Goal: Task Accomplishment & Management: Manage account settings

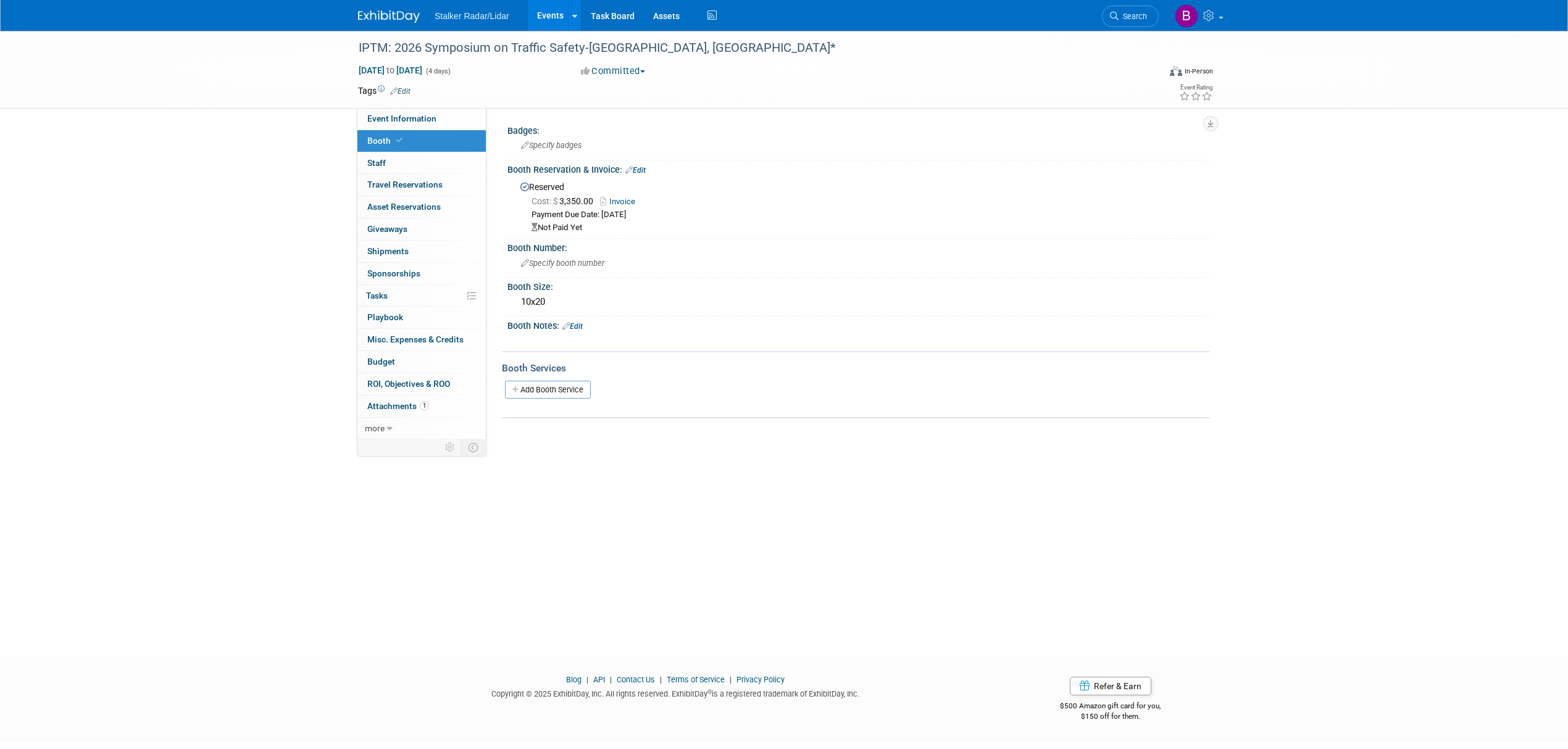
click at [551, 27] on link "Events" at bounding box center [550, 15] width 45 height 31
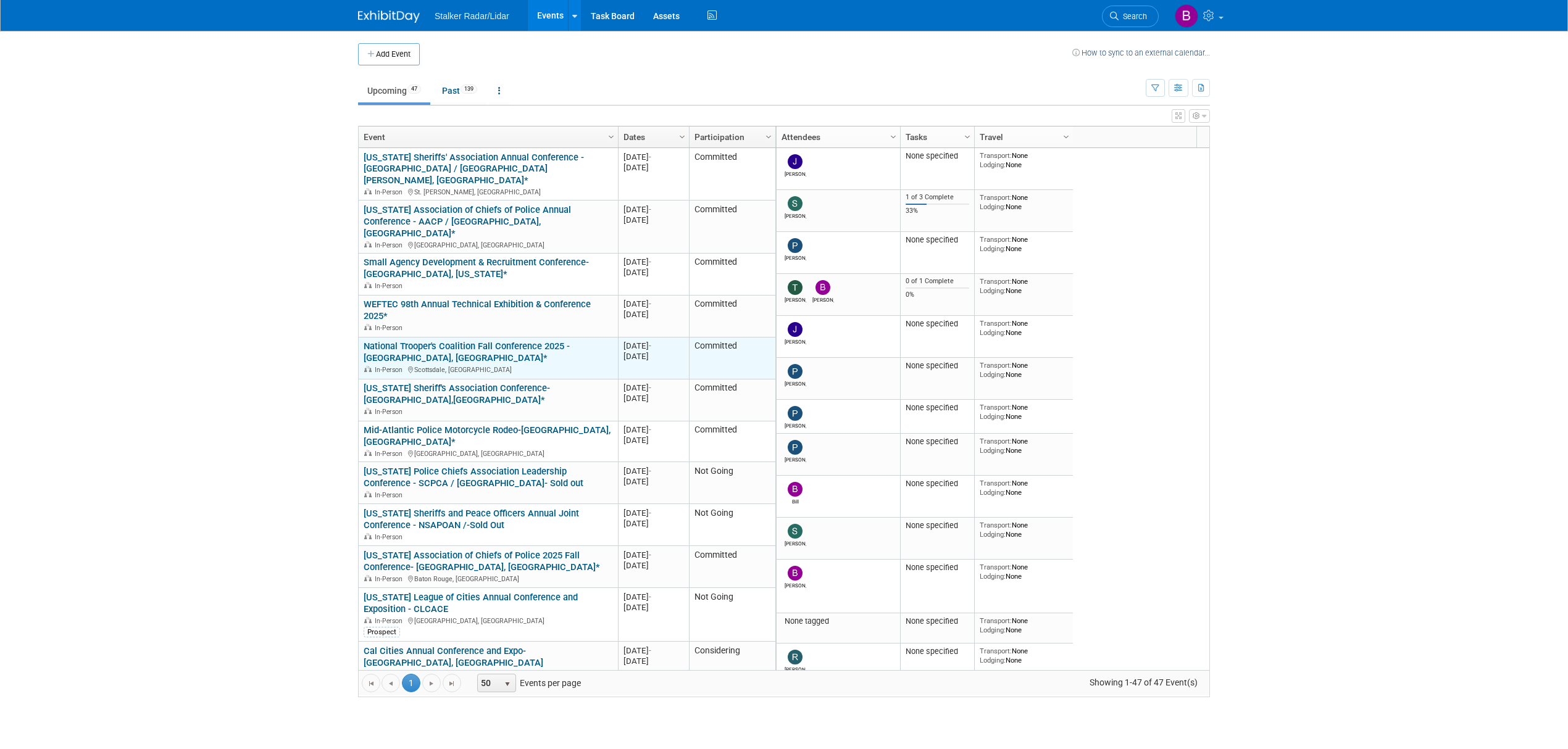
click at [465, 341] on link "National Trooper's Coalition Fall Conference 2025 - [GEOGRAPHIC_DATA], [GEOGRAP…" at bounding box center [466, 353] width 206 height 23
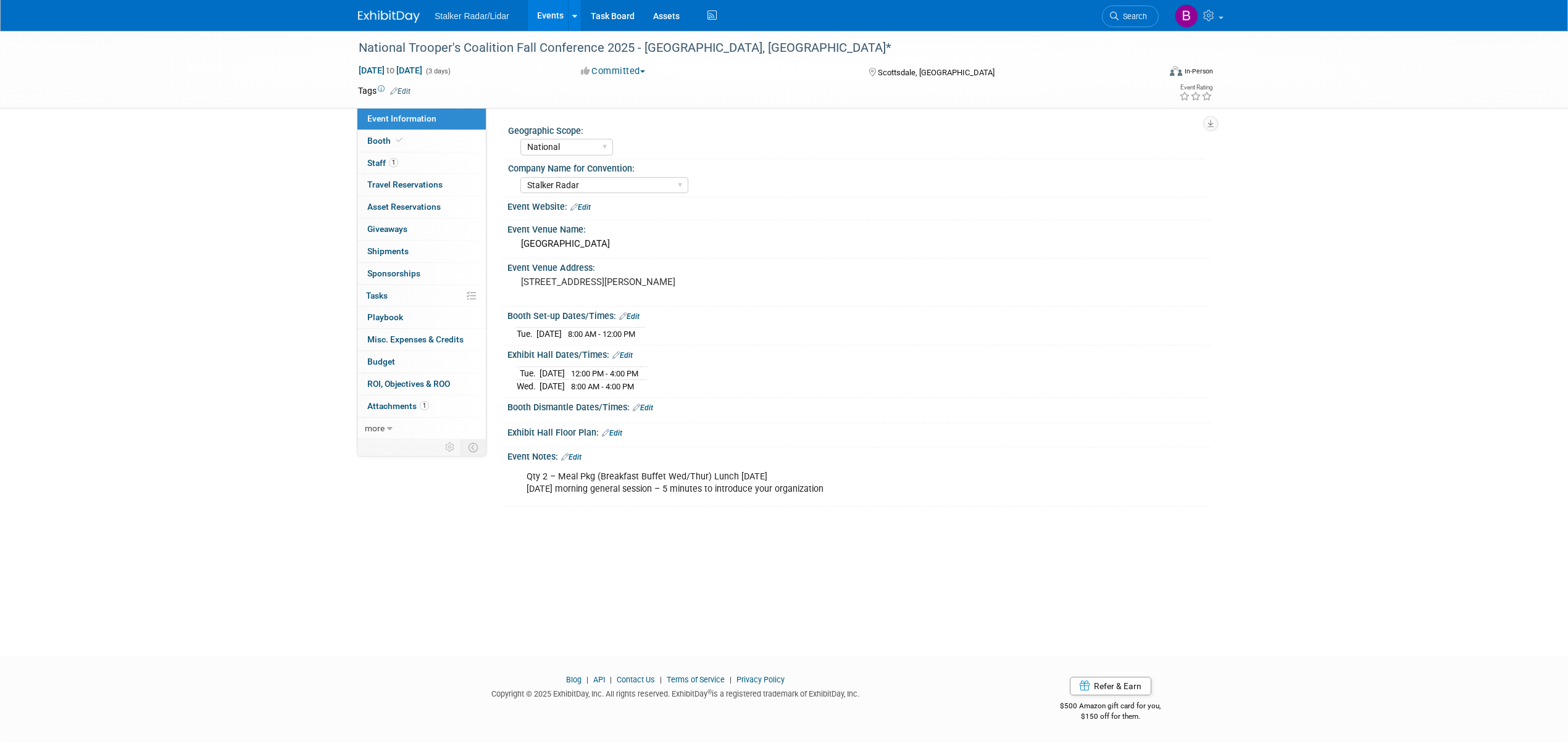
select select "National"
select select "Stalker Radar"
click at [411, 142] on link "Booth" at bounding box center [421, 141] width 128 height 21
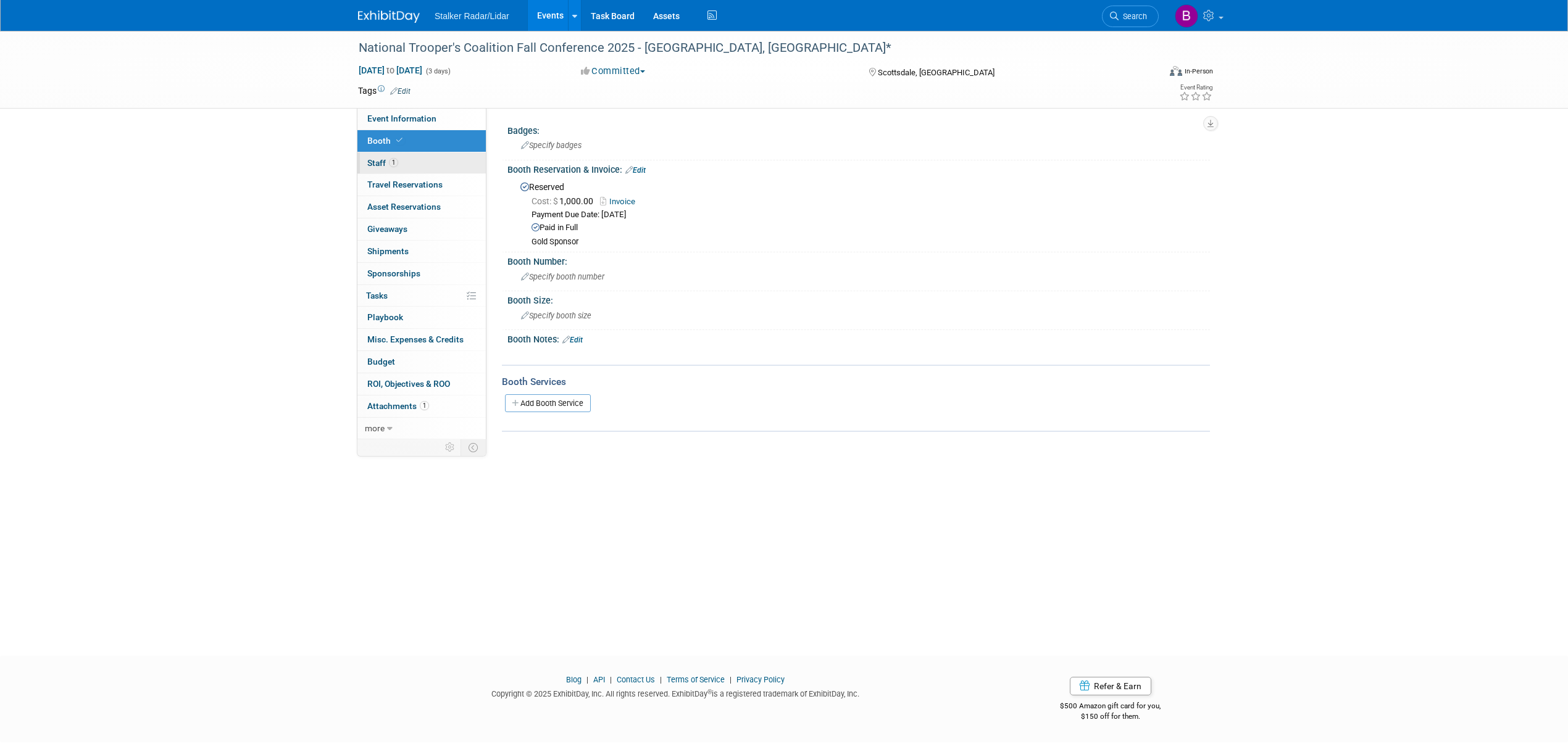
click at [410, 168] on link "1 Staff 1" at bounding box center [421, 163] width 128 height 21
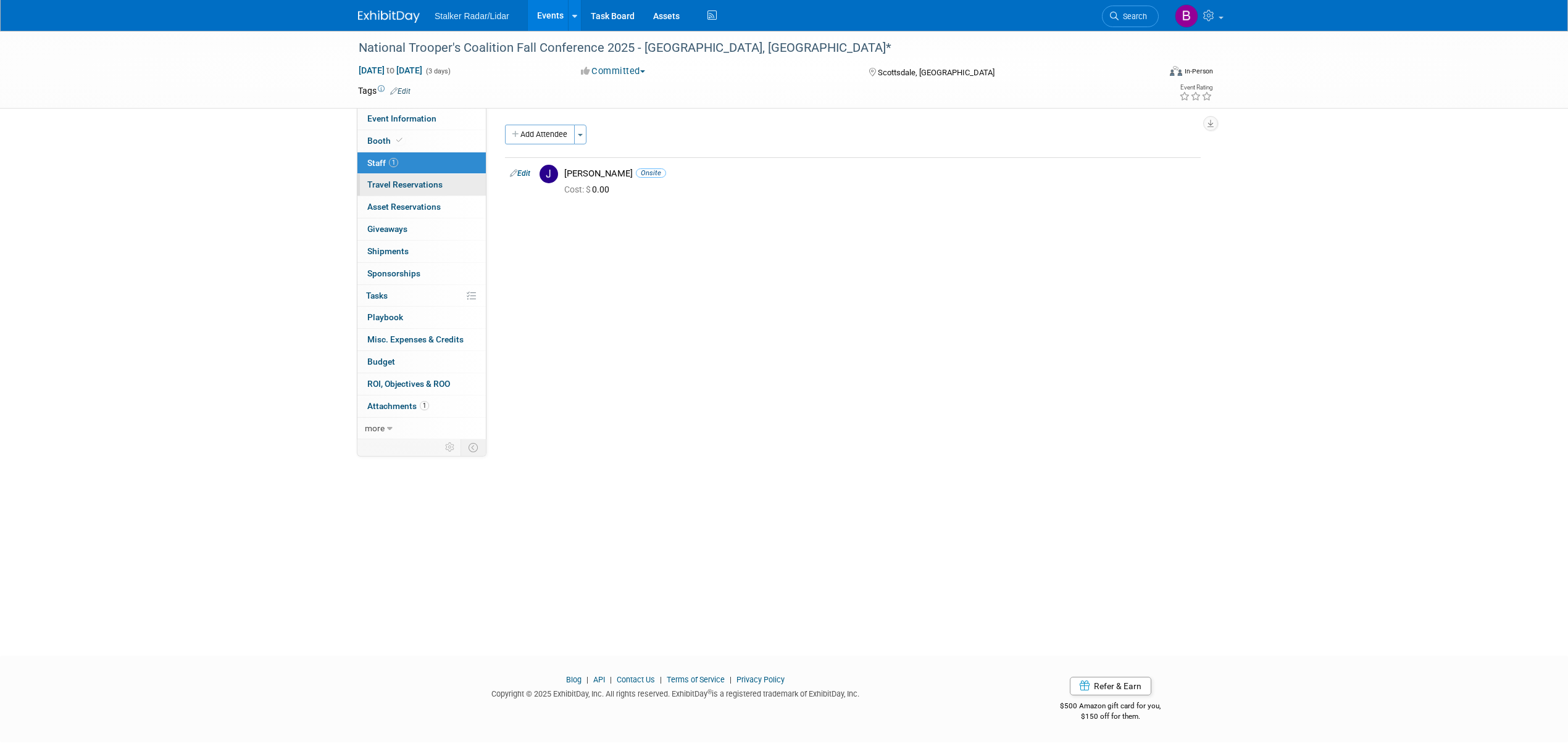
click at [412, 185] on span "Travel Reservations 0" at bounding box center [404, 184] width 76 height 10
click at [412, 208] on span "Asset Reservations 0" at bounding box center [404, 207] width 73 height 10
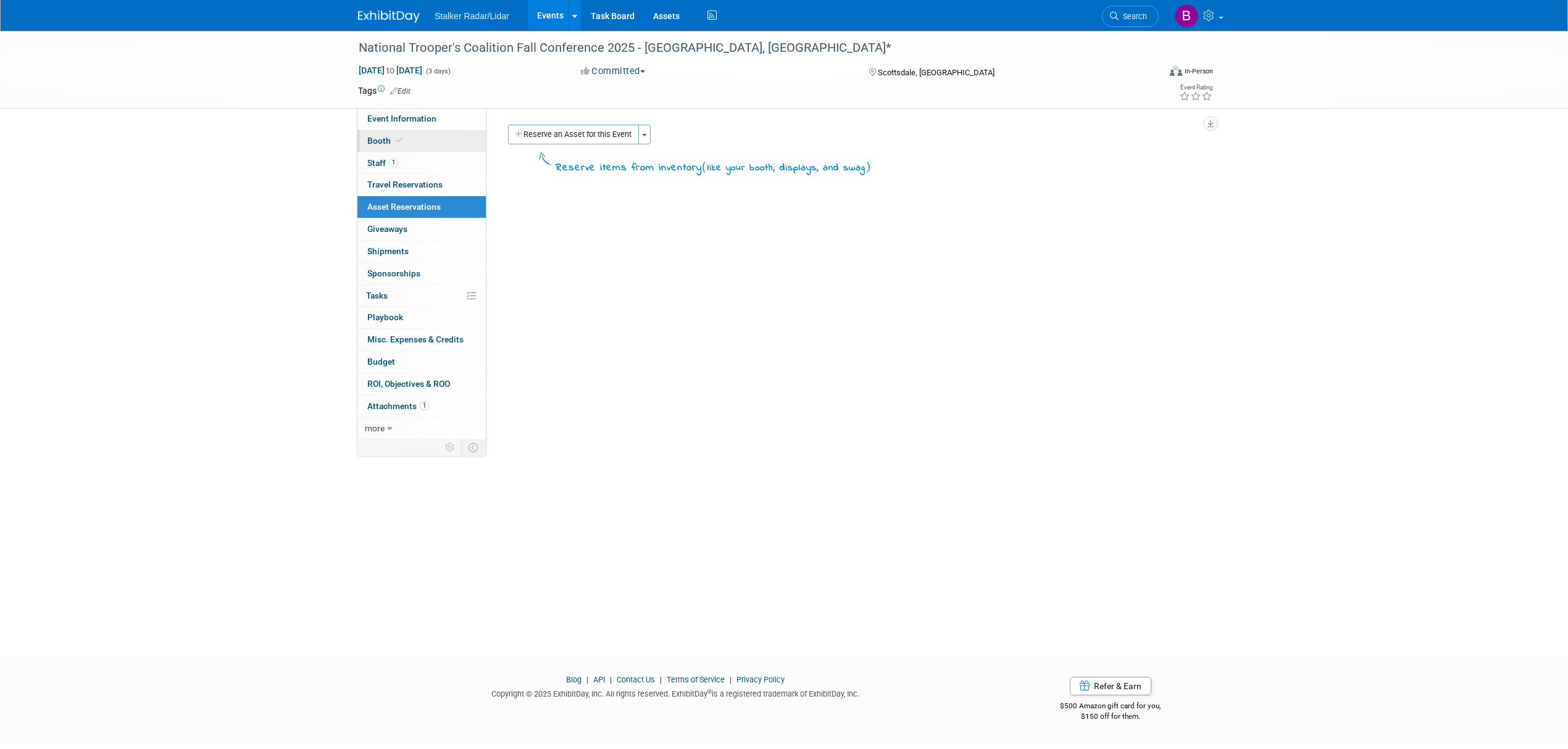
click at [407, 146] on link "Booth" at bounding box center [421, 141] width 128 height 21
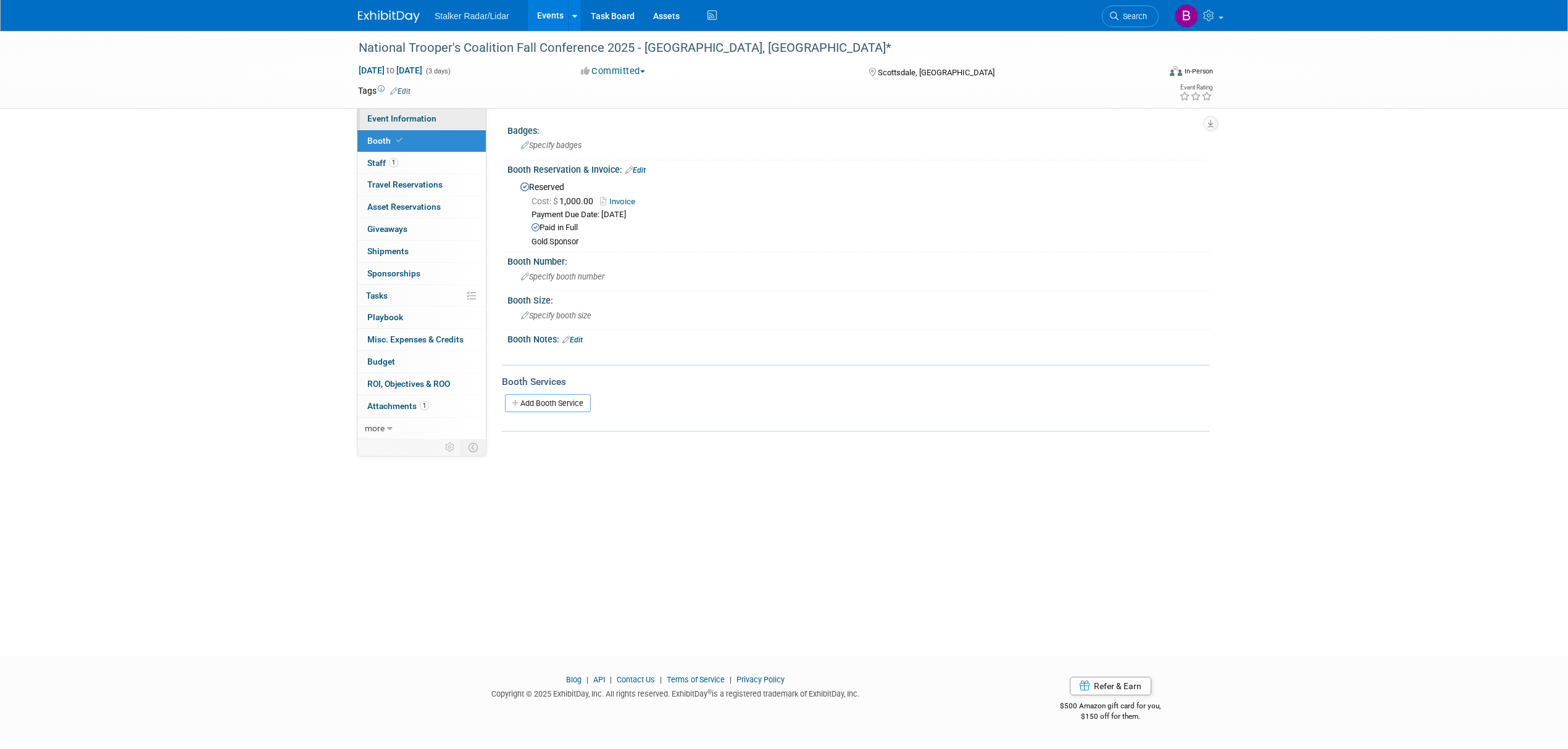
click at [412, 127] on link "Event Information" at bounding box center [421, 118] width 128 height 21
select select "National"
select select "Stalker Radar"
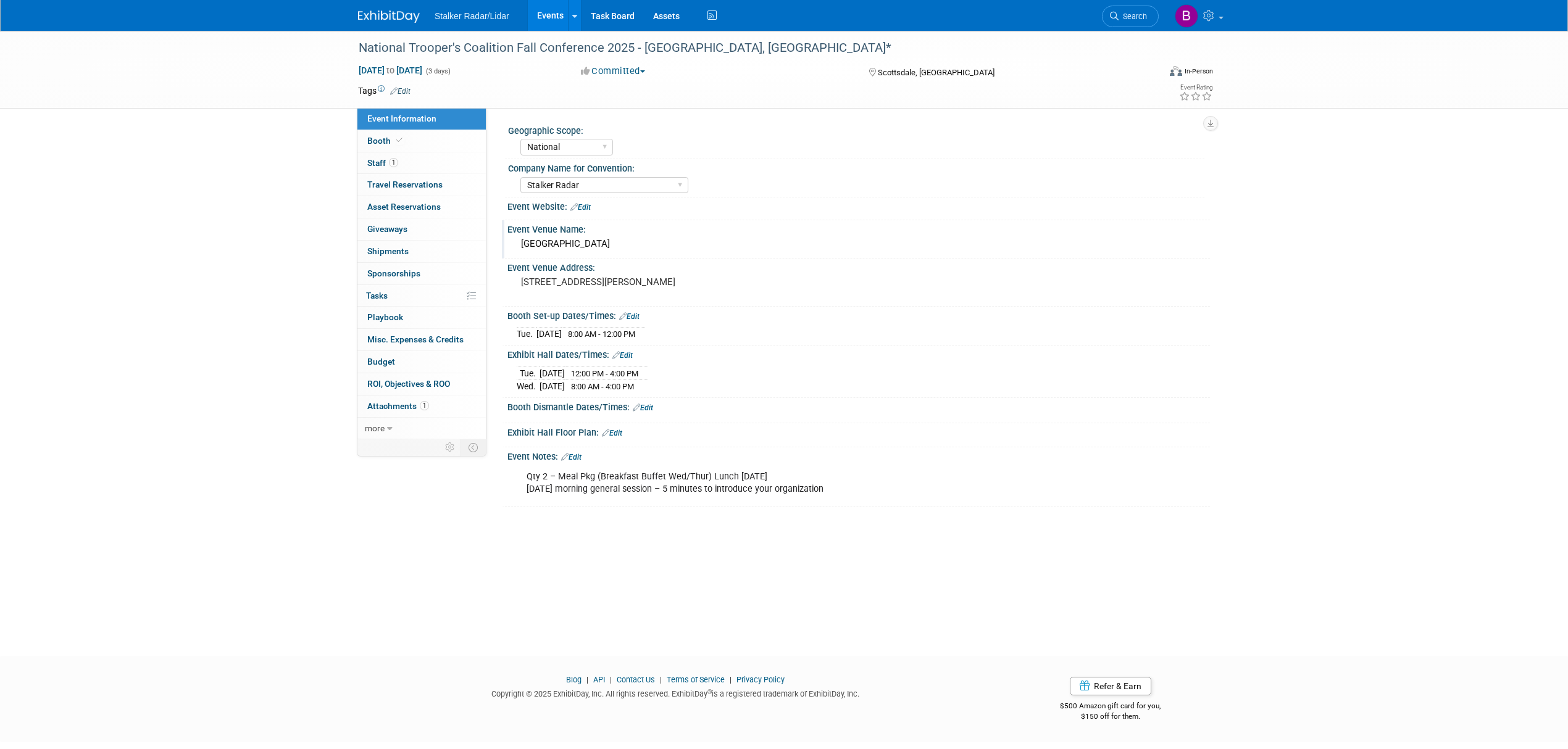
drag, startPoint x: 631, startPoint y: 243, endPoint x: 532, endPoint y: 243, distance: 99.0
click at [532, 243] on div "Caesar's Republic Hotel" at bounding box center [859, 243] width 684 height 19
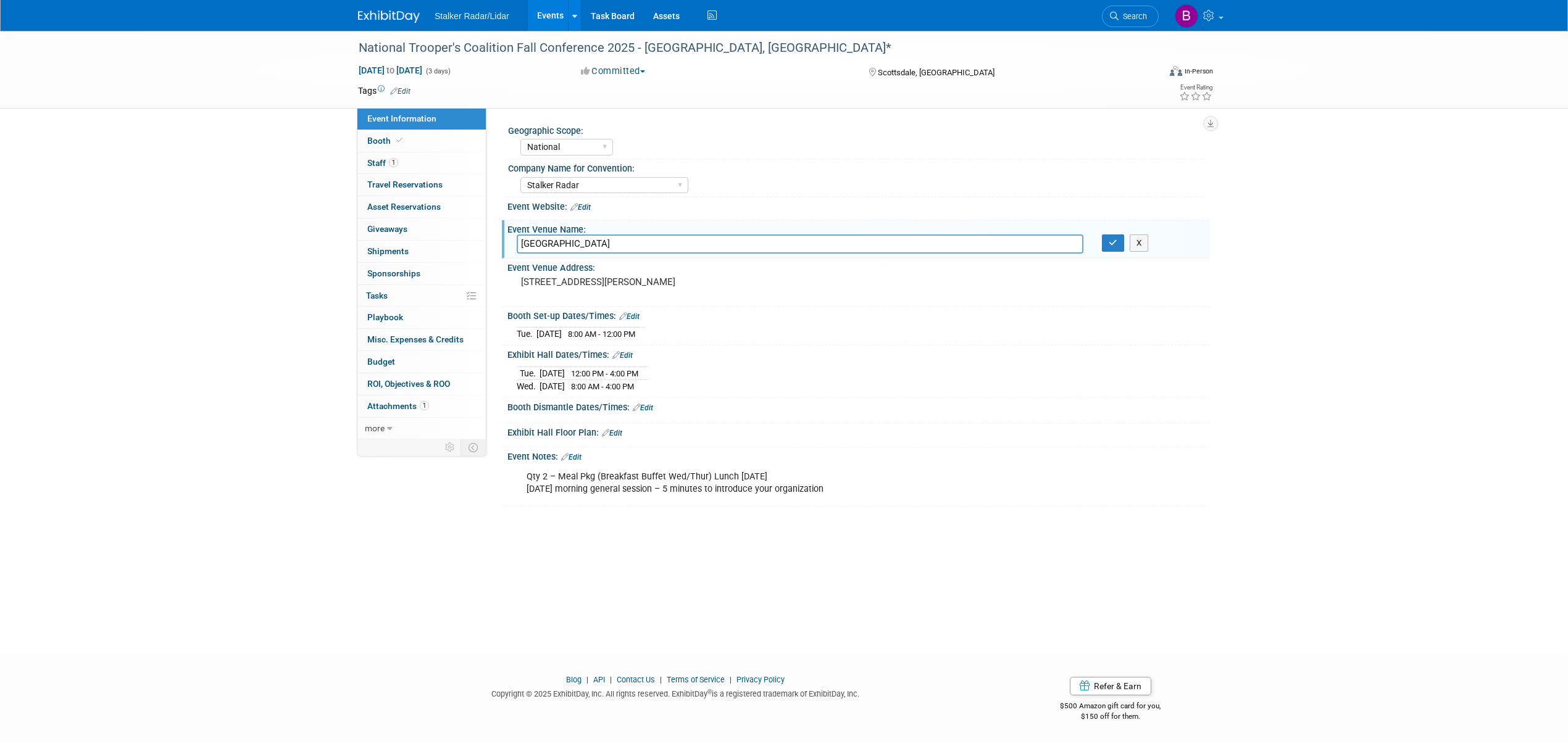
click at [711, 212] on div at bounding box center [859, 213] width 684 height 3
click at [1107, 246] on button "button" at bounding box center [1113, 242] width 22 height 17
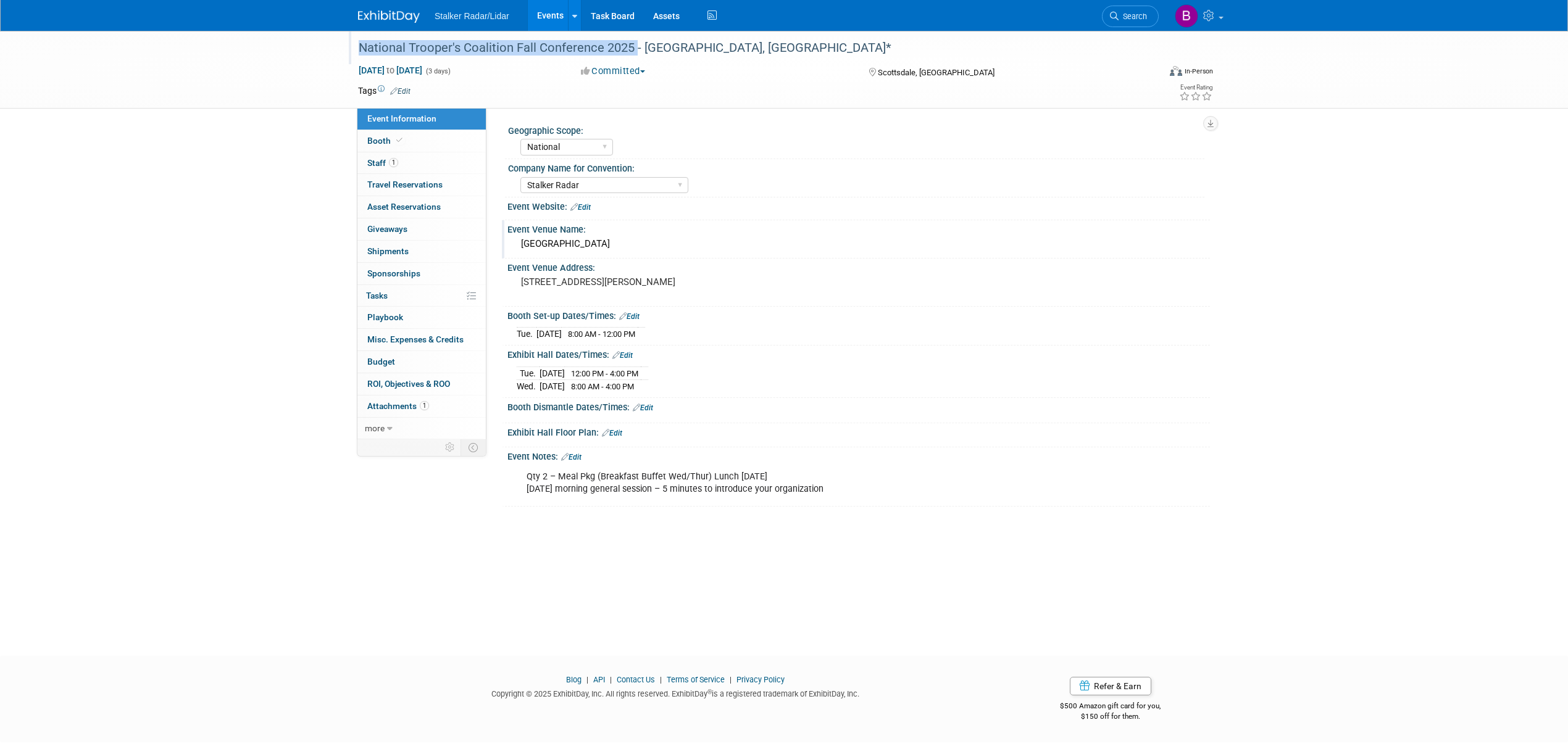
drag, startPoint x: 628, startPoint y: 47, endPoint x: 421, endPoint y: 33, distance: 207.5
click at [442, 35] on div "National Trooper's Coalition Fall Conference 2025 - [GEOGRAPHIC_DATA], [GEOGRAP…" at bounding box center [749, 47] width 801 height 33
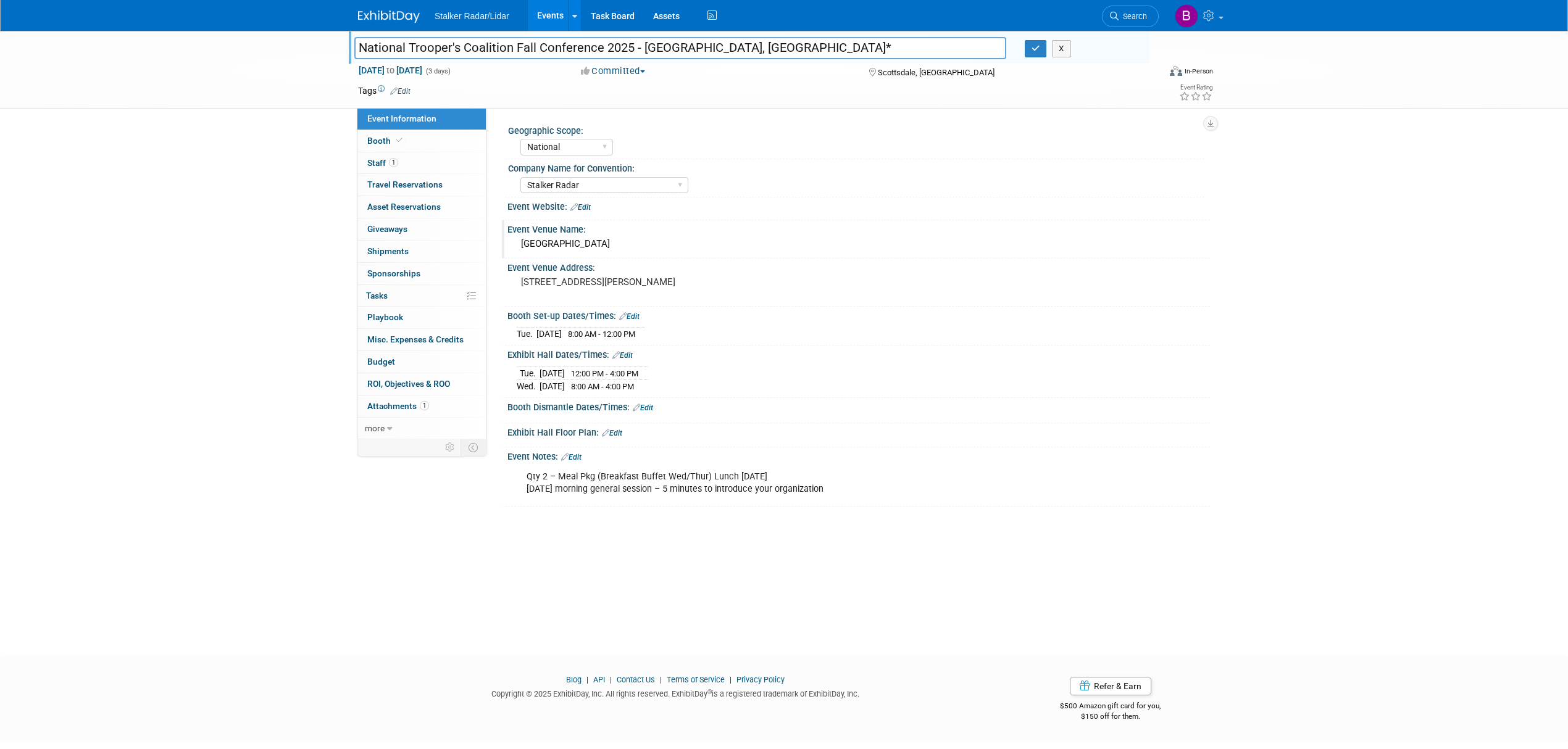
drag, startPoint x: 421, startPoint y: 33, endPoint x: 443, endPoint y: 44, distance: 24.6
click at [405, 45] on div "National Trooper's Coalition Fall Conference 2025 - Scottsdale, AZ* National Tr…" at bounding box center [749, 47] width 801 height 33
drag, startPoint x: 631, startPoint y: 45, endPoint x: 361, endPoint y: 28, distance: 270.5
click at [361, 28] on body "Stalker Radar/Lidar Events Add Event Bulk Upload Events Shareable Event Boards …" at bounding box center [784, 374] width 1568 height 749
click at [1028, 47] on button "button" at bounding box center [1035, 48] width 22 height 17
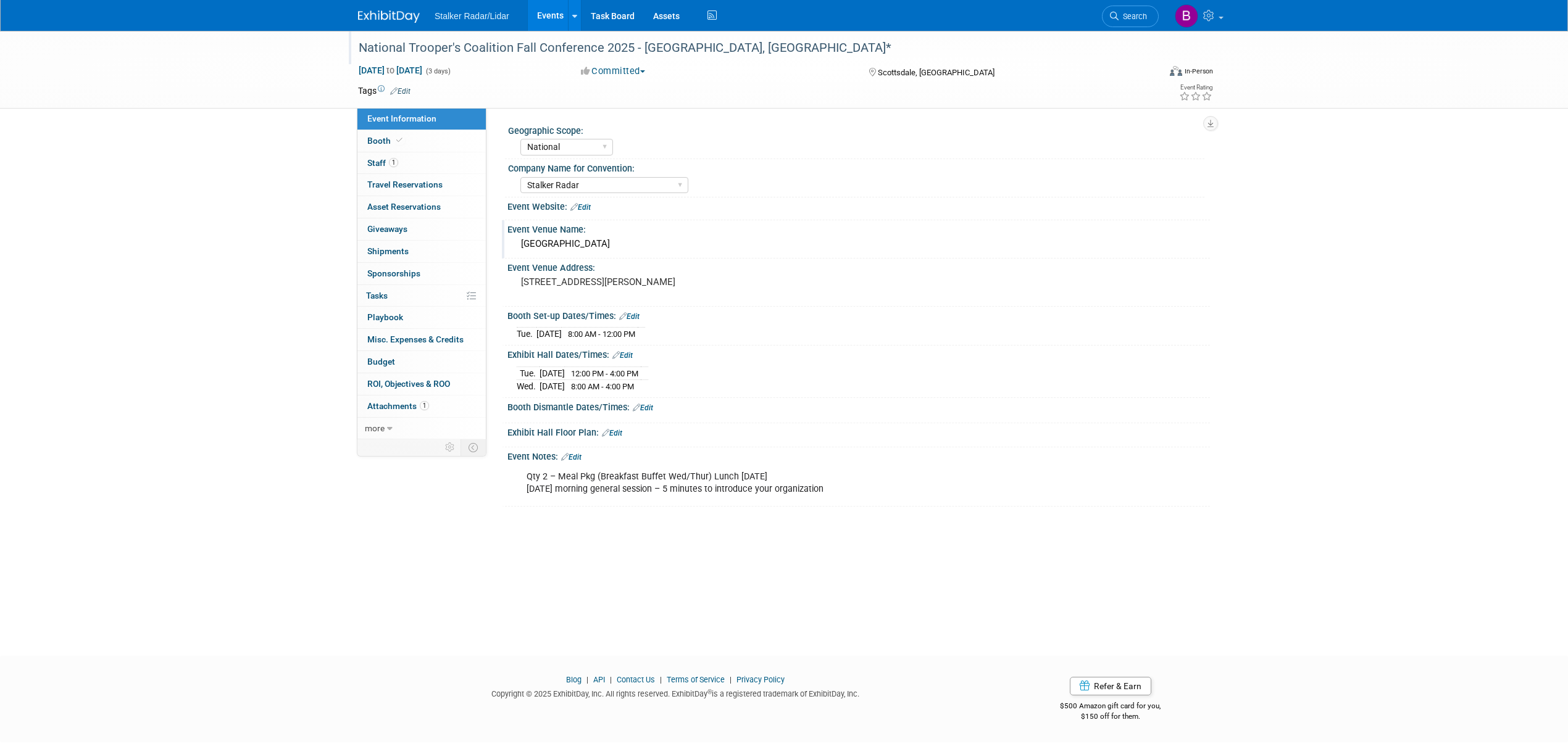
click at [1507, 311] on div "National Trooper's Coalition Fall Conference 2025 - Scottsdale, AZ* Sep 30, 202…" at bounding box center [784, 332] width 1568 height 603
click at [1507, 601] on div "National Trooper's Coalition Fall Conference 2025 - Scottsdale, AZ* Sep 30, 202…" at bounding box center [784, 332] width 1568 height 603
